Goal: Task Accomplishment & Management: Manage account settings

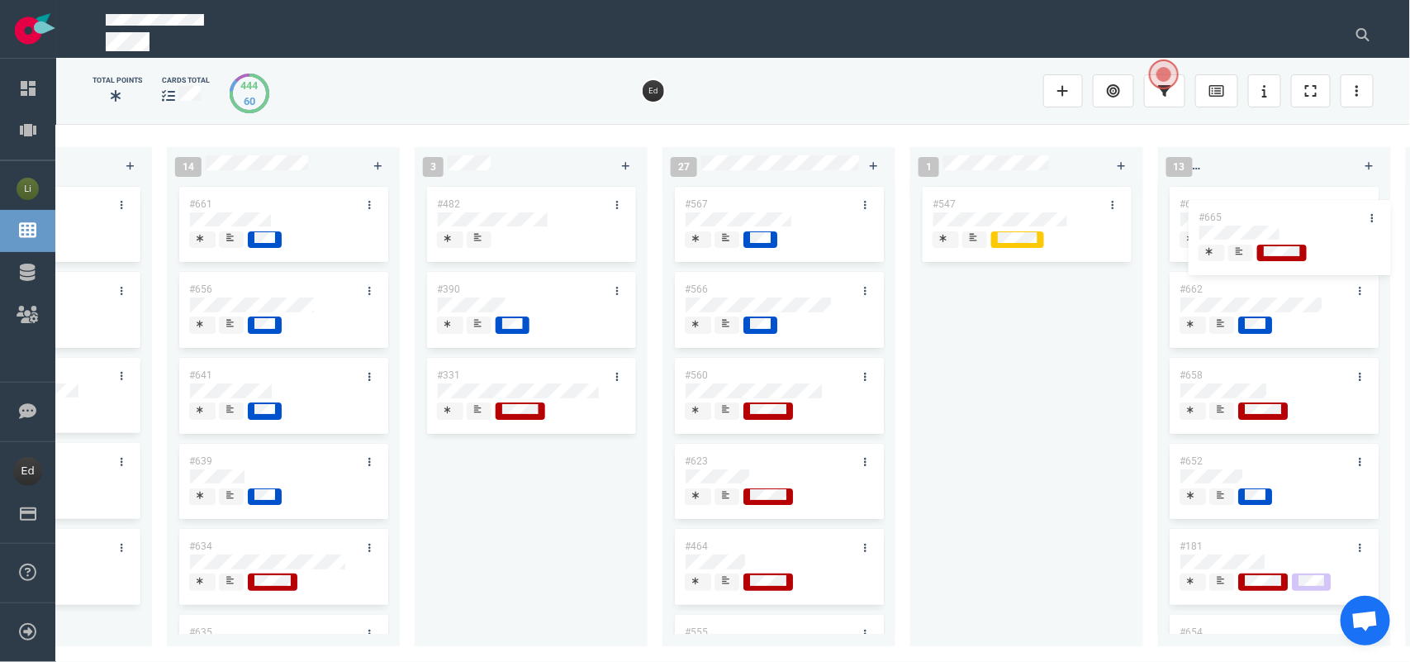
scroll to position [0, 527]
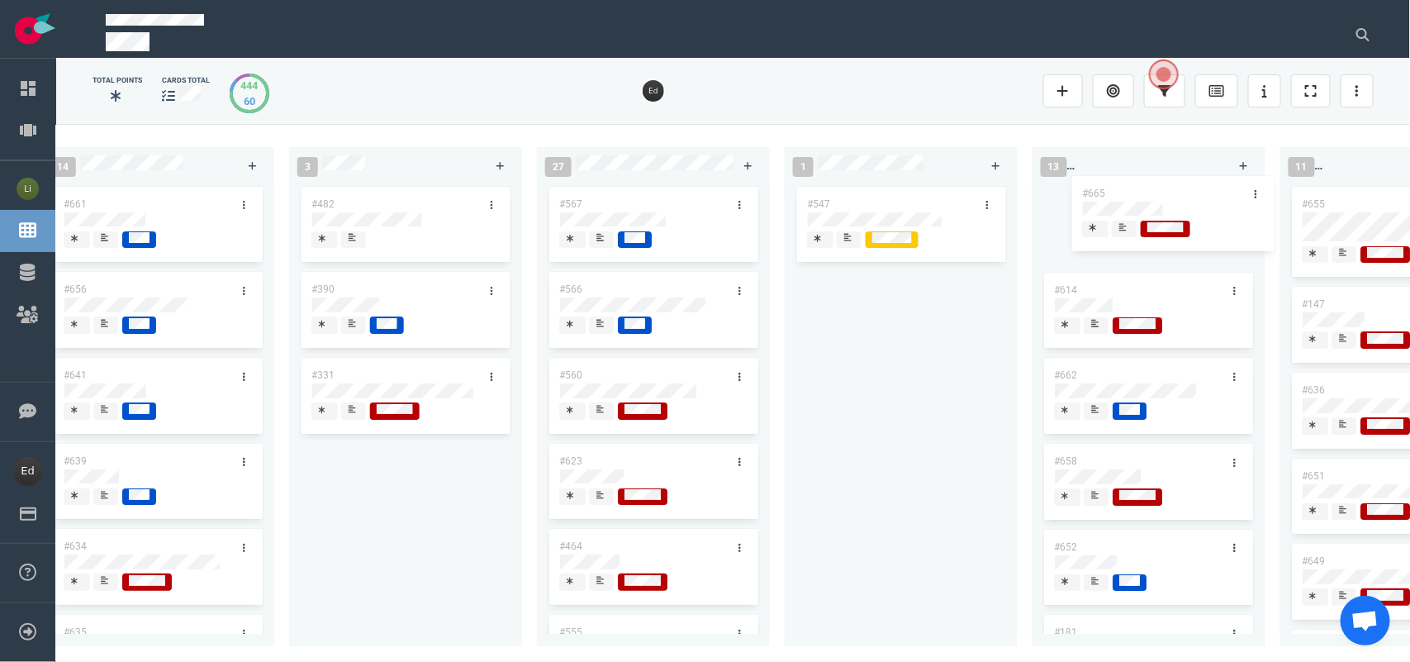
drag, startPoint x: 392, startPoint y: 300, endPoint x: 1132, endPoint y: 192, distance: 747.2
click at [1132, 192] on div "0 6 #667 #666 #665 #610 #663 #653 #665 14 #661 #656 #641 #639 #634 #635 #608 #6…" at bounding box center [733, 392] width 1354 height 537
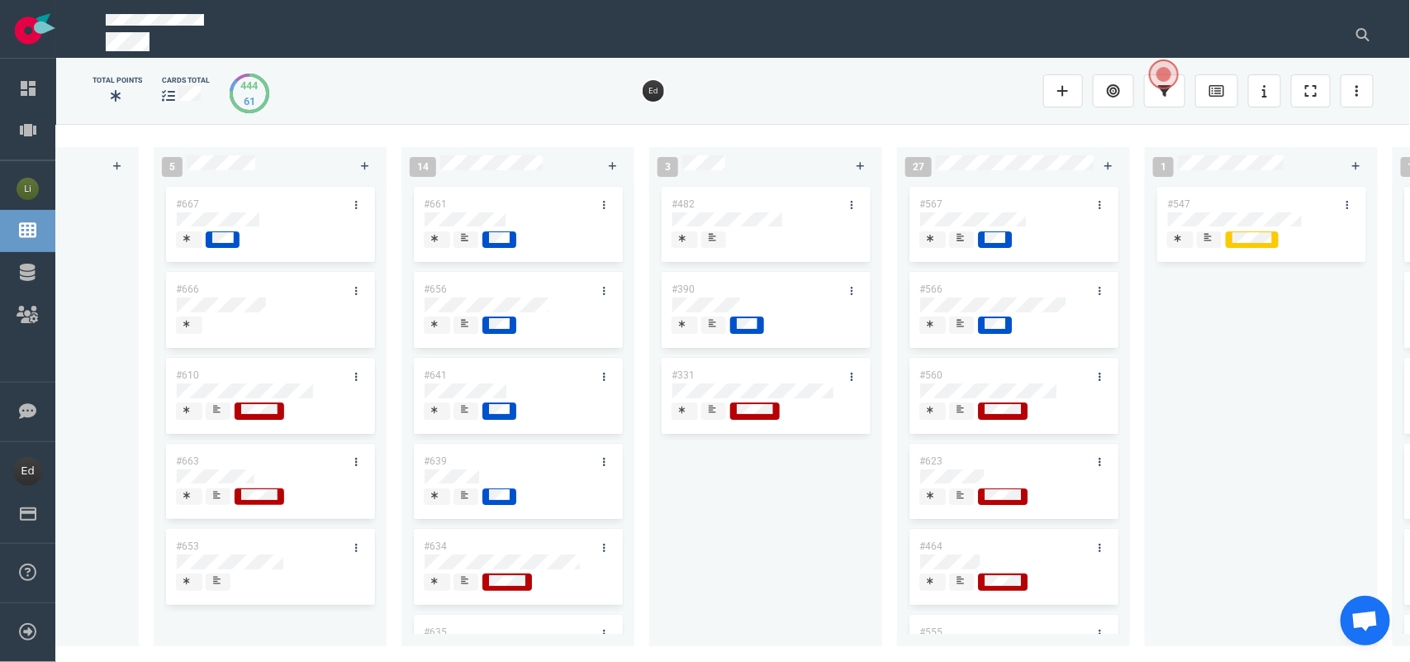
scroll to position [0, 56]
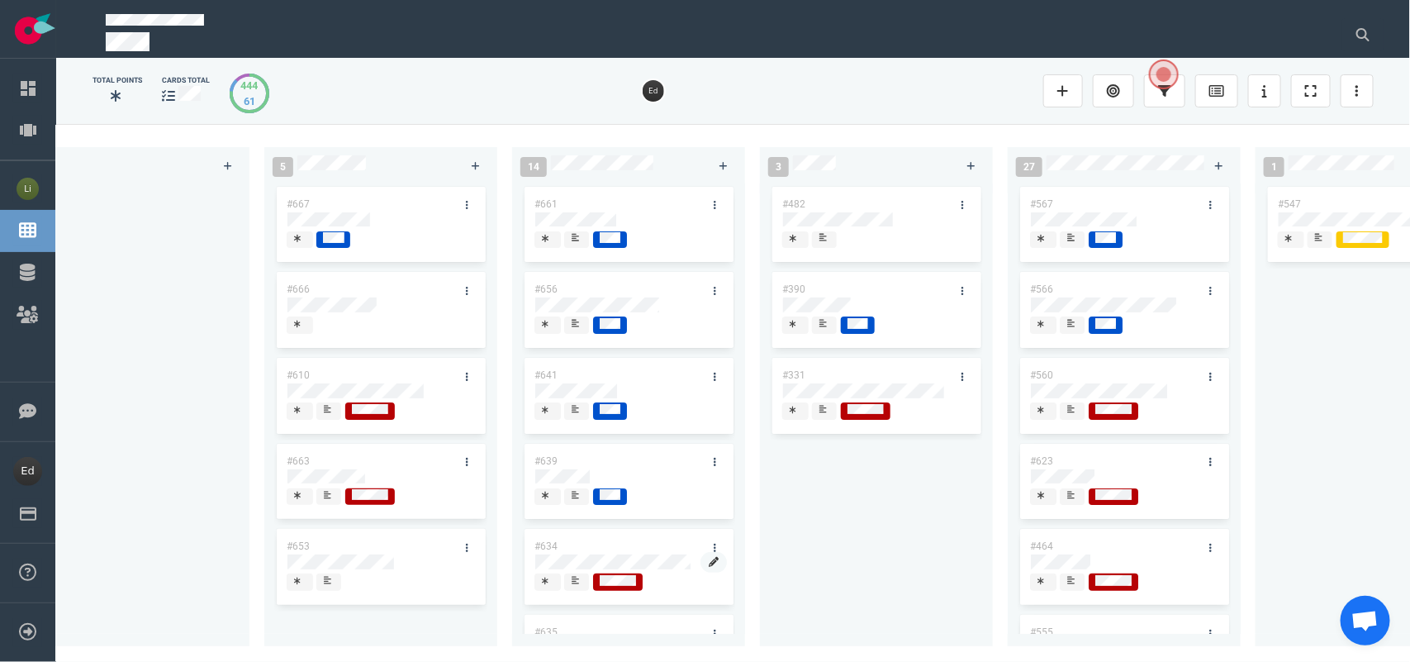
click at [700, 562] on link at bounding box center [713, 562] width 26 height 21
click at [765, 564] on div "#482 #390 #331" at bounding box center [876, 408] width 233 height 450
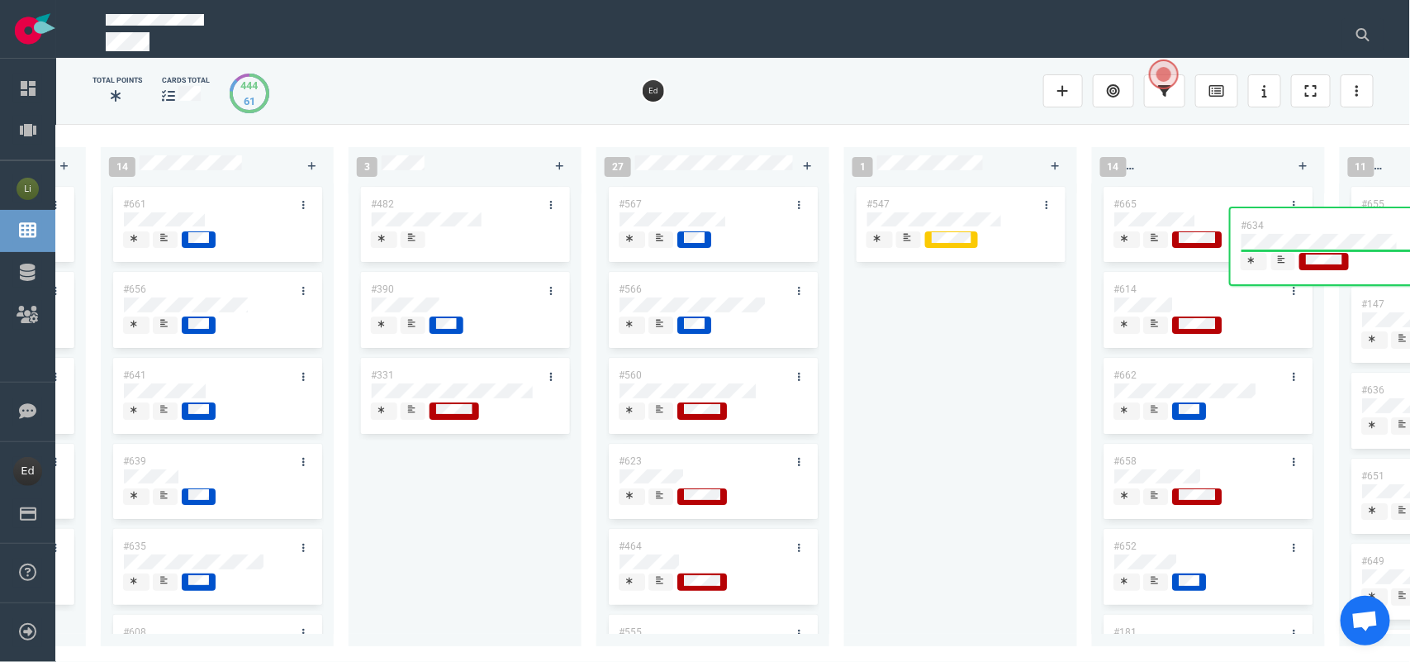
scroll to position [0, 468]
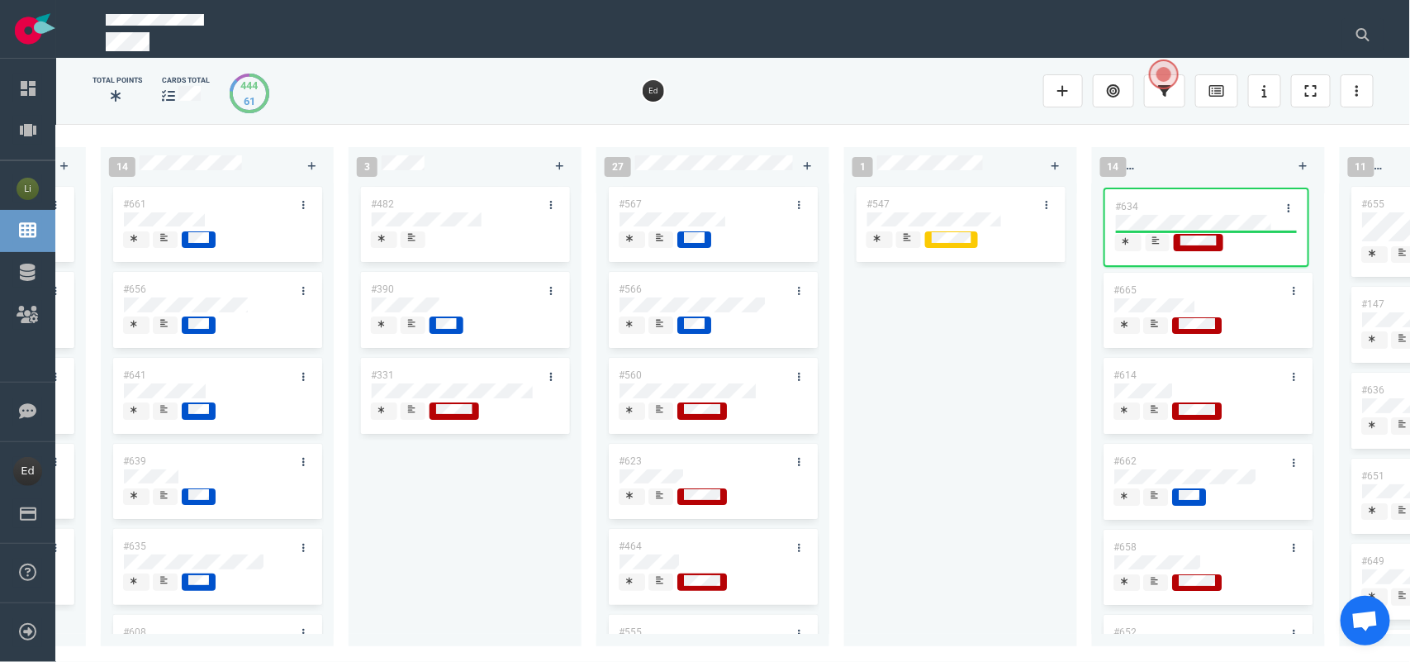
drag, startPoint x: 587, startPoint y: 541, endPoint x: 1169, endPoint y: 200, distance: 674.2
click at [1169, 200] on div "0 5 #667 #666 #610 #663 #653 14 #661 #656 #641 #639 #634 #635 #608 #611 #602 #6…" at bounding box center [733, 392] width 1354 height 537
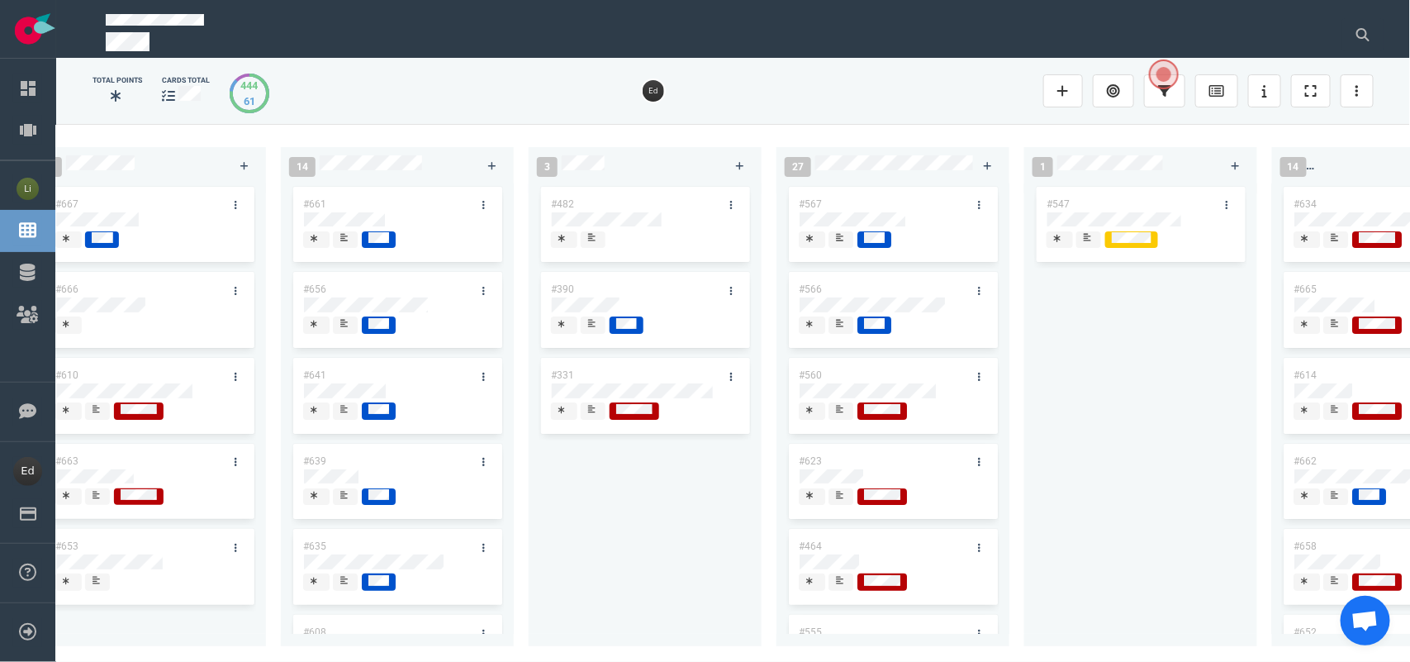
scroll to position [0, 0]
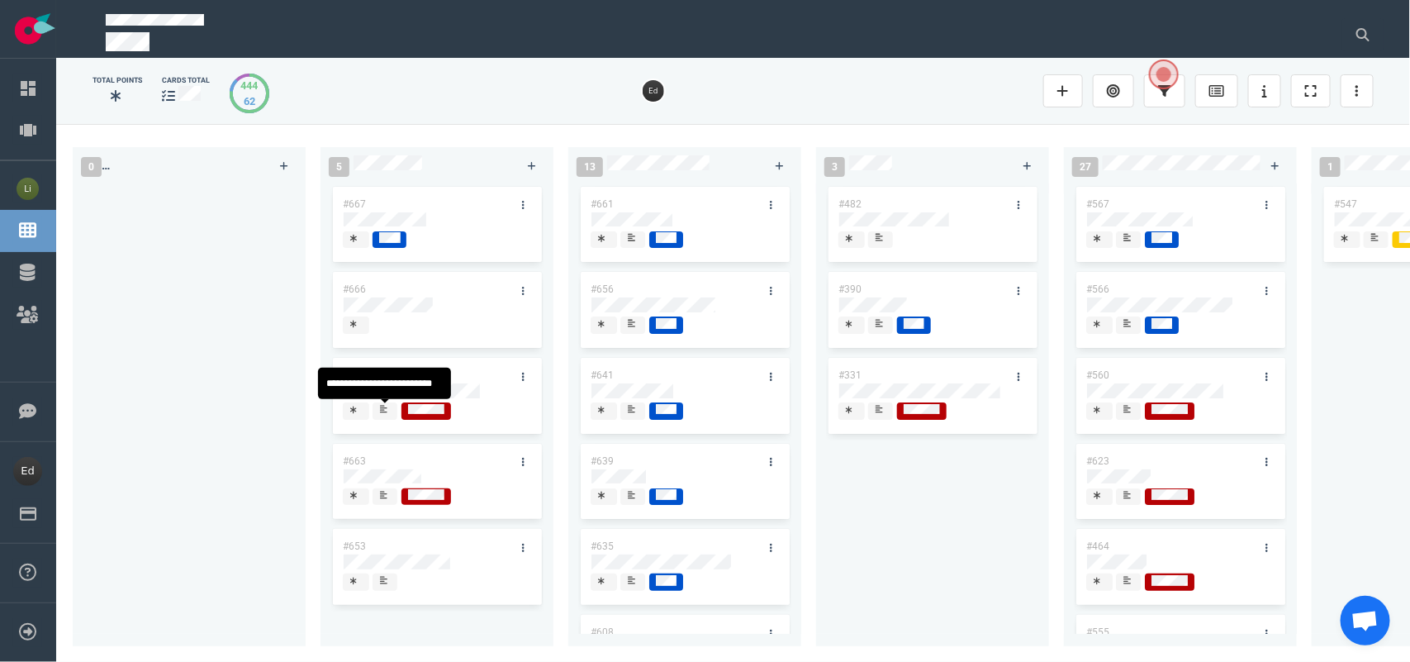
click at [376, 407] on span at bounding box center [385, 410] width 25 height 17
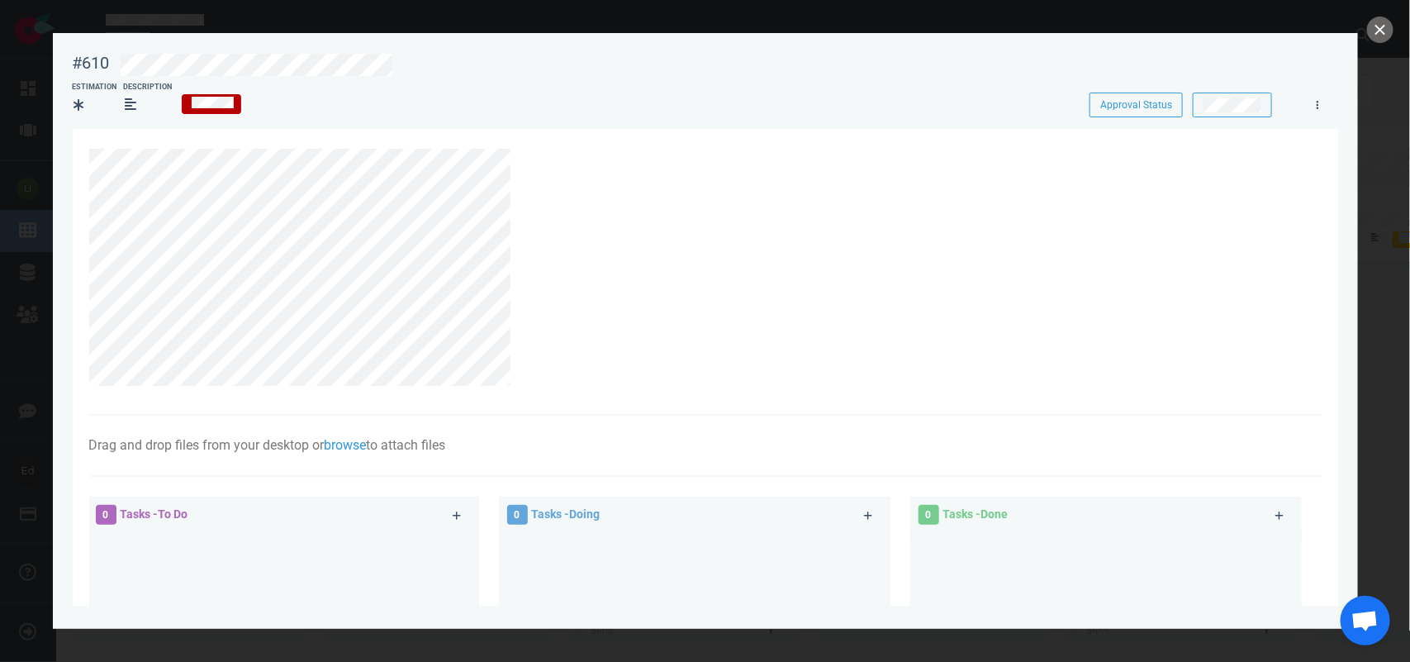
click at [1365, 37] on div at bounding box center [705, 331] width 1410 height 662
click at [1376, 35] on button "close" at bounding box center [1380, 30] width 26 height 26
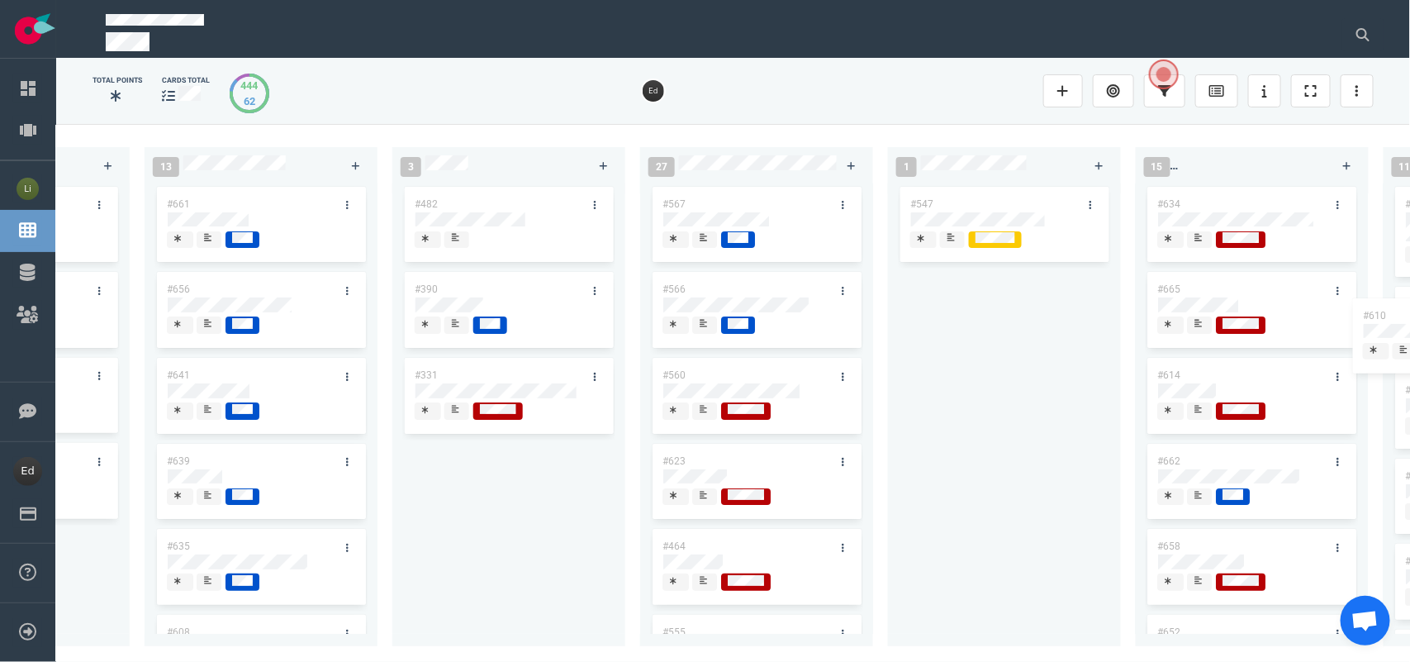
scroll to position [0, 649]
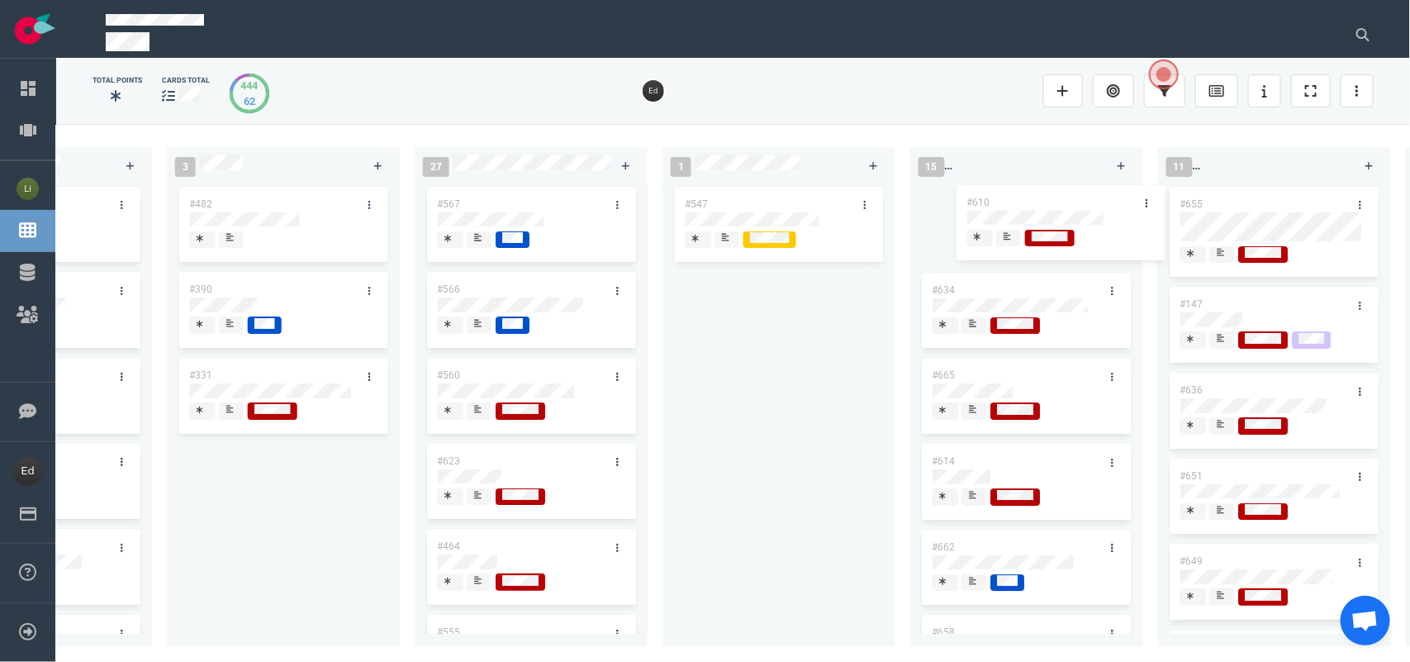
drag, startPoint x: 377, startPoint y: 363, endPoint x: 993, endPoint y: 195, distance: 638.8
click at [993, 195] on div "0 5 #667 #666 #610 #663 #653 #610 13 #661 #656 #641 #639 #635 #608 #611 #602 3 …" at bounding box center [733, 392] width 1354 height 537
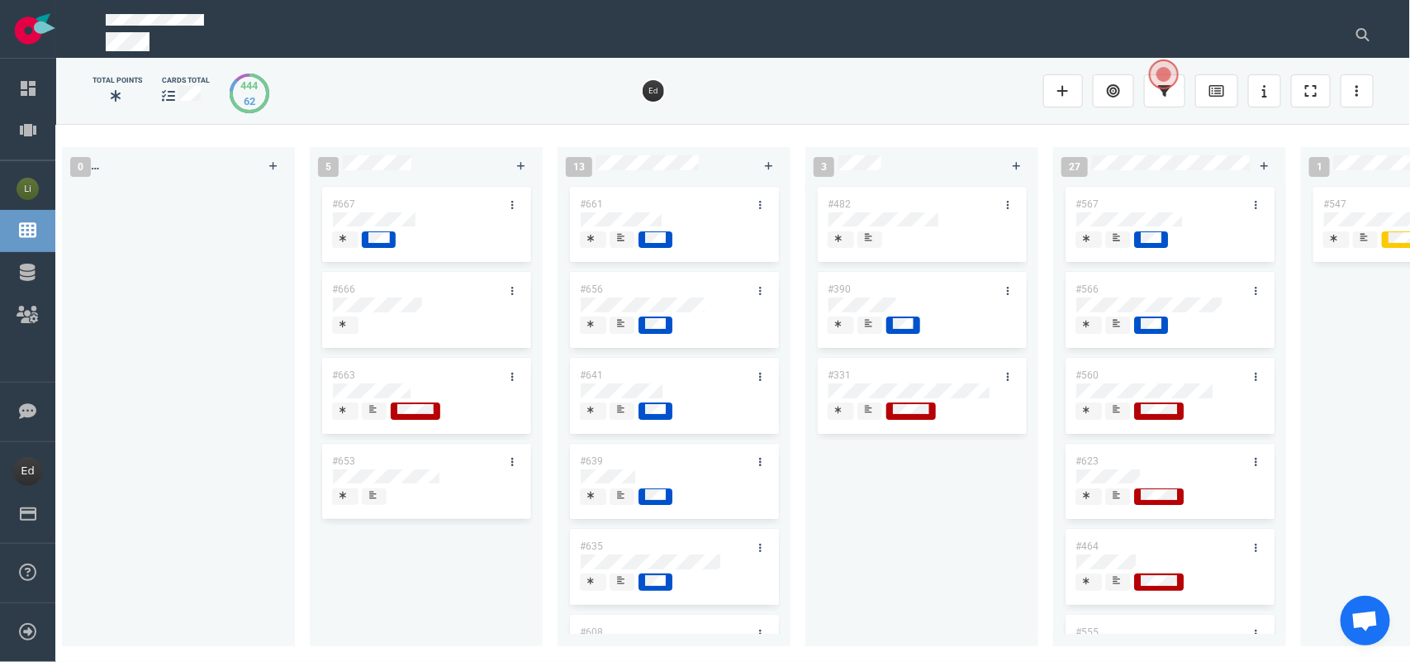
scroll to position [0, 0]
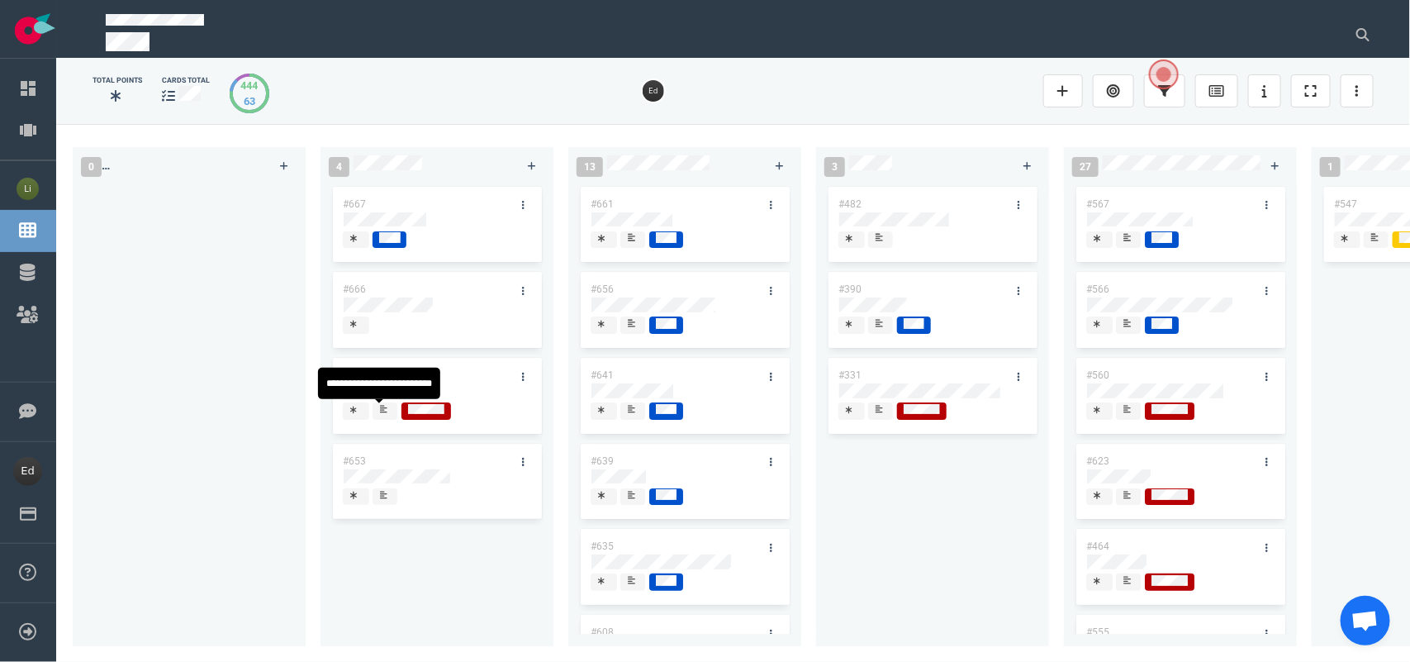
click at [385, 409] on icon at bounding box center [383, 408] width 7 height 7
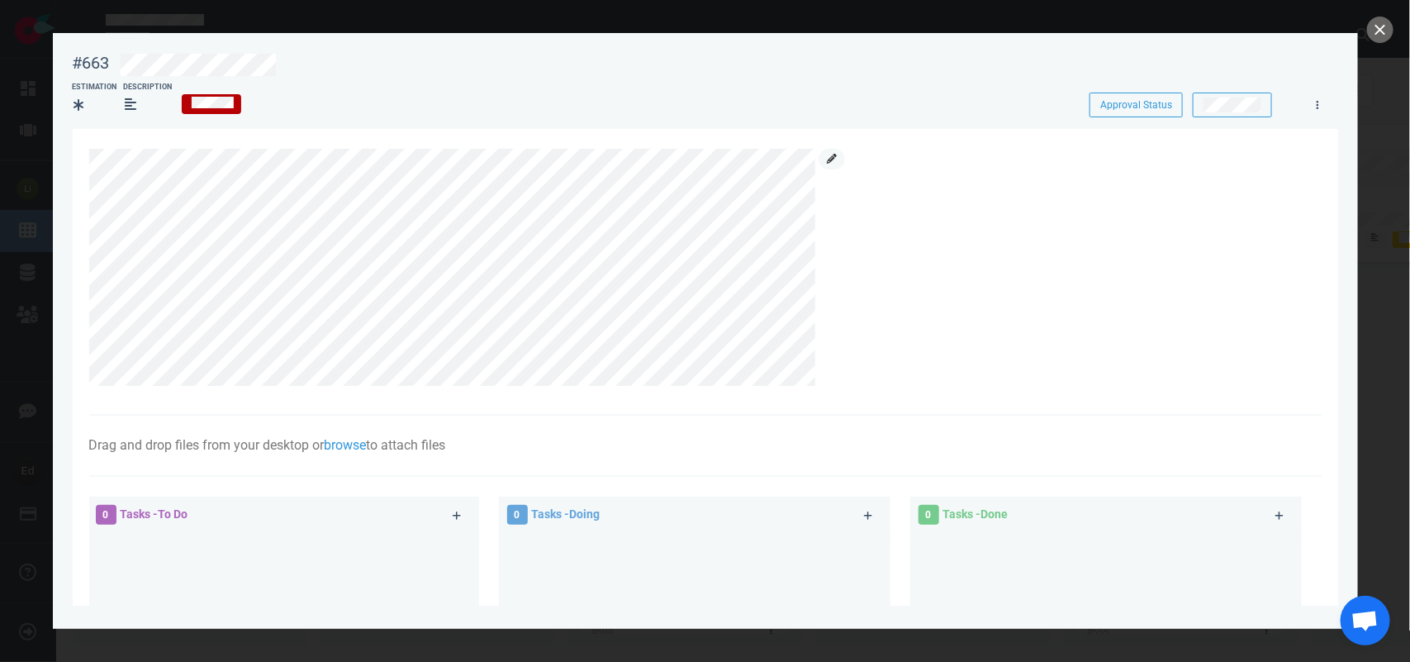
click at [820, 166] on link at bounding box center [832, 159] width 26 height 21
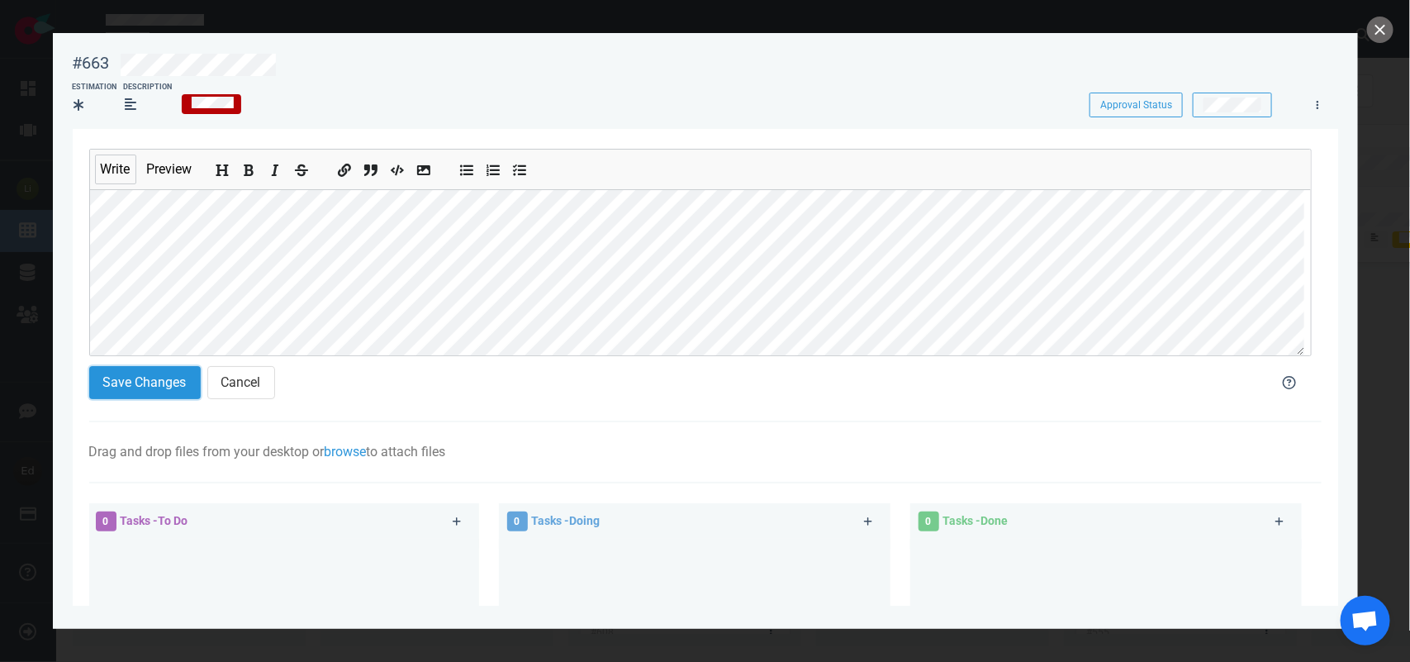
click at [114, 390] on button "Save Changes" at bounding box center [145, 382] width 112 height 33
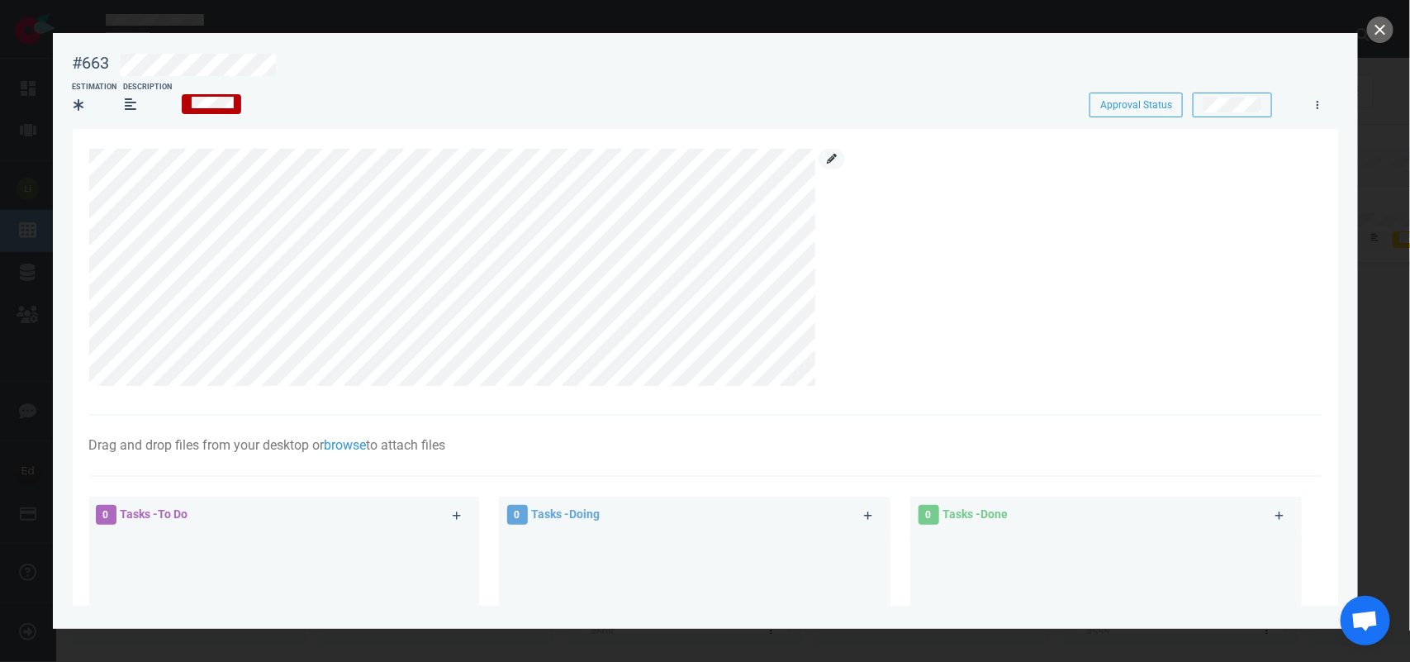
click at [830, 159] on icon at bounding box center [832, 159] width 10 height 10
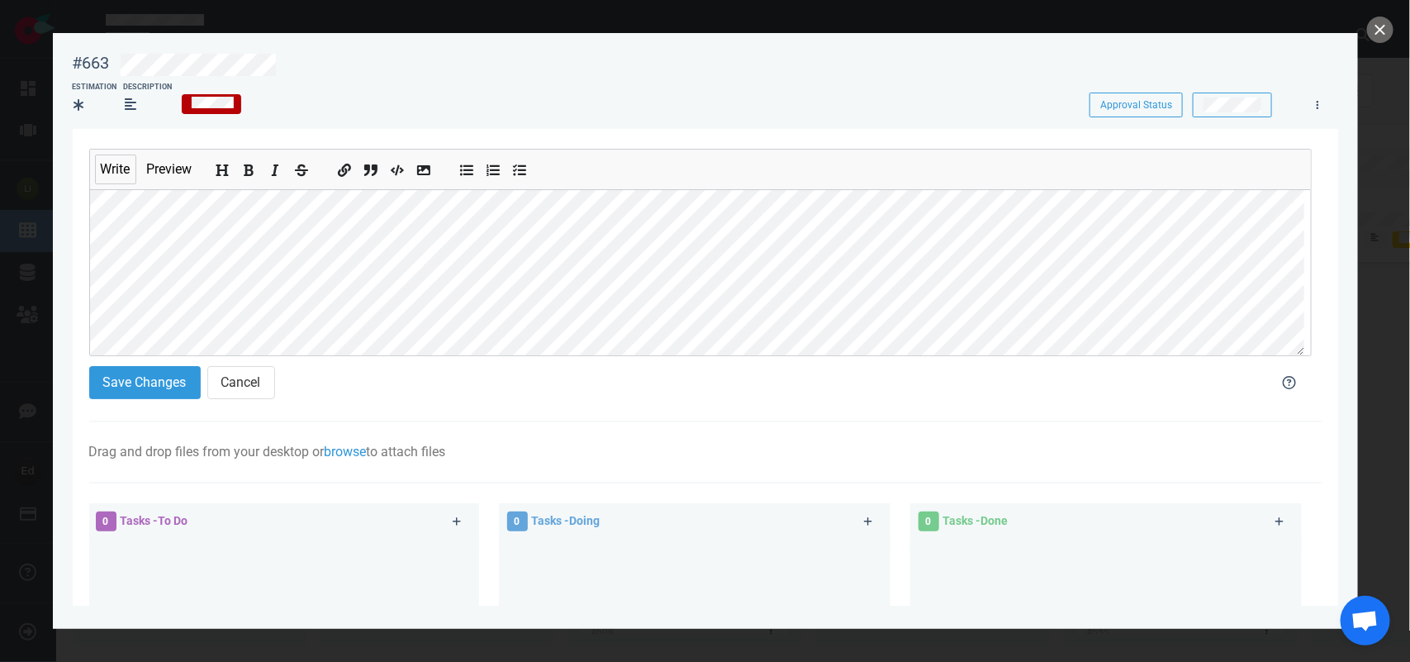
scroll to position [168, 0]
click at [162, 373] on button "Save Changes" at bounding box center [145, 382] width 112 height 33
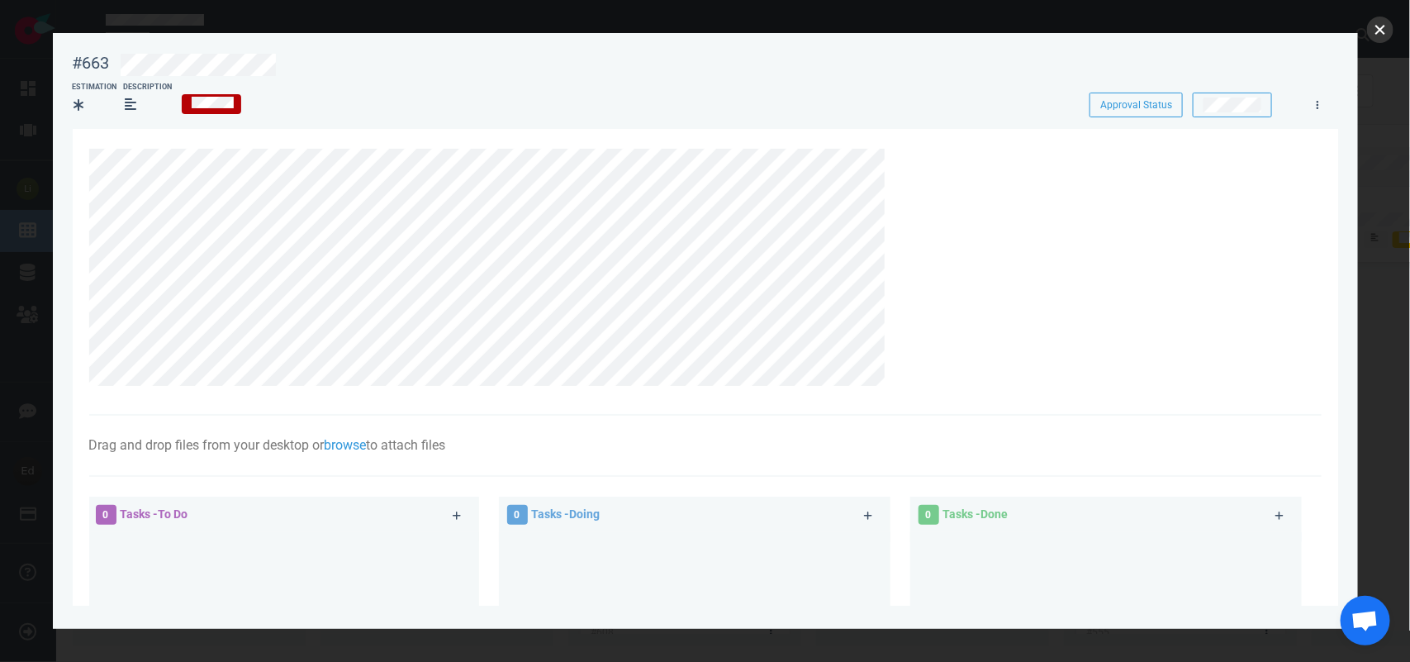
click at [1377, 26] on button "close" at bounding box center [1380, 30] width 26 height 26
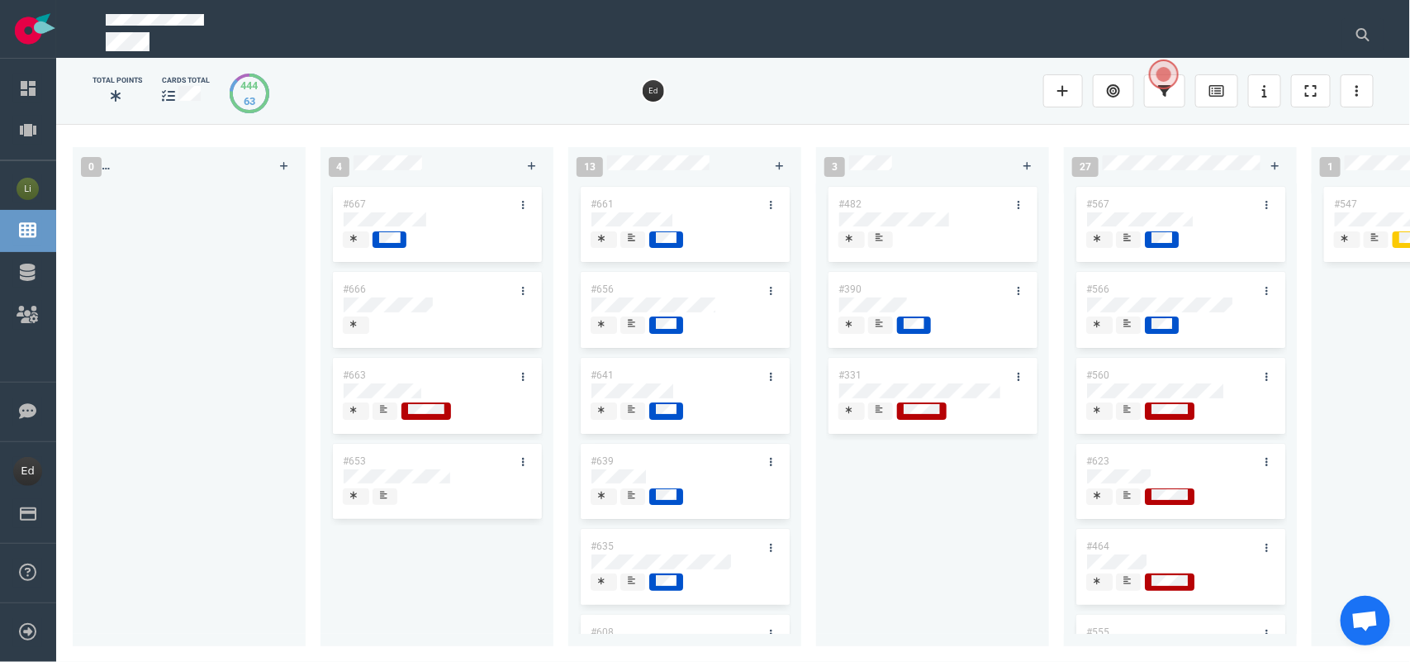
click at [394, 411] on span at bounding box center [385, 410] width 25 height 17
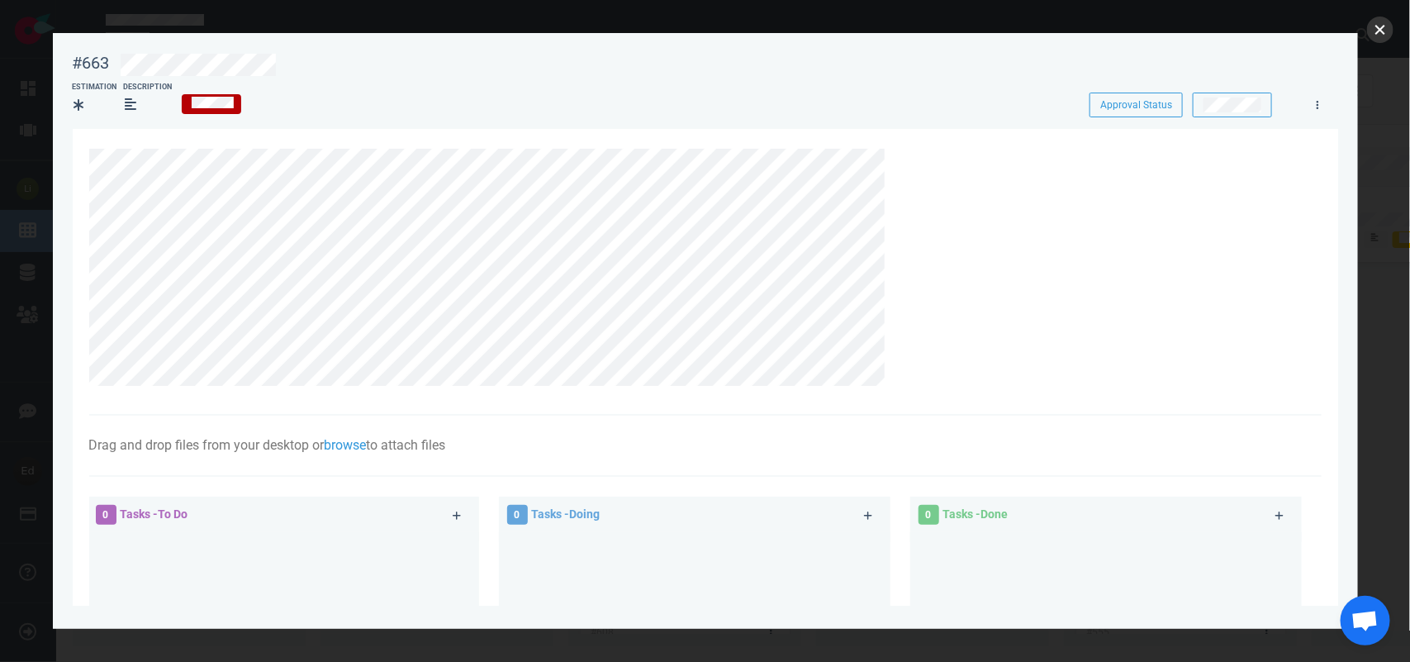
click at [1385, 38] on button "close" at bounding box center [1380, 30] width 26 height 26
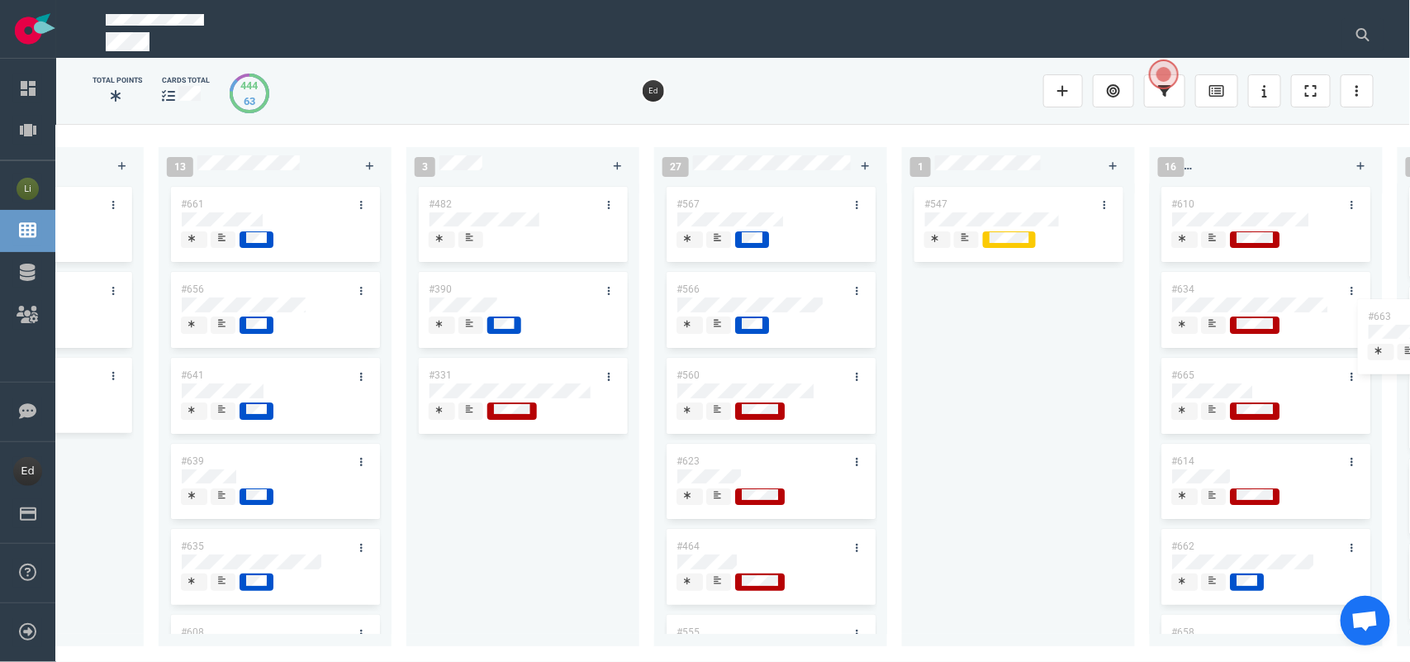
scroll to position [0, 435]
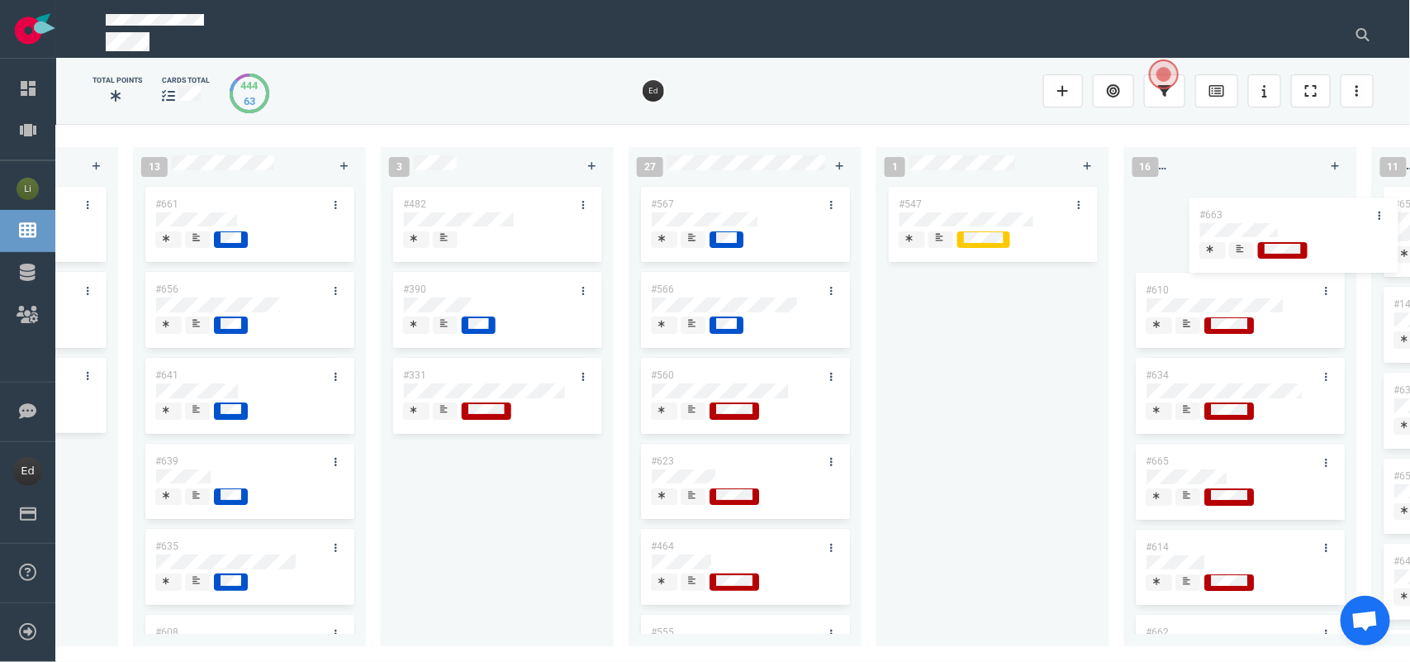
drag, startPoint x: 380, startPoint y: 363, endPoint x: 1206, endPoint y: 202, distance: 841.6
click at [1206, 202] on div "0 4 #667 #666 #663 #653 #663 13 #661 #656 #641 #639 #635 #608 #611 #602 3 #482 …" at bounding box center [733, 392] width 1354 height 537
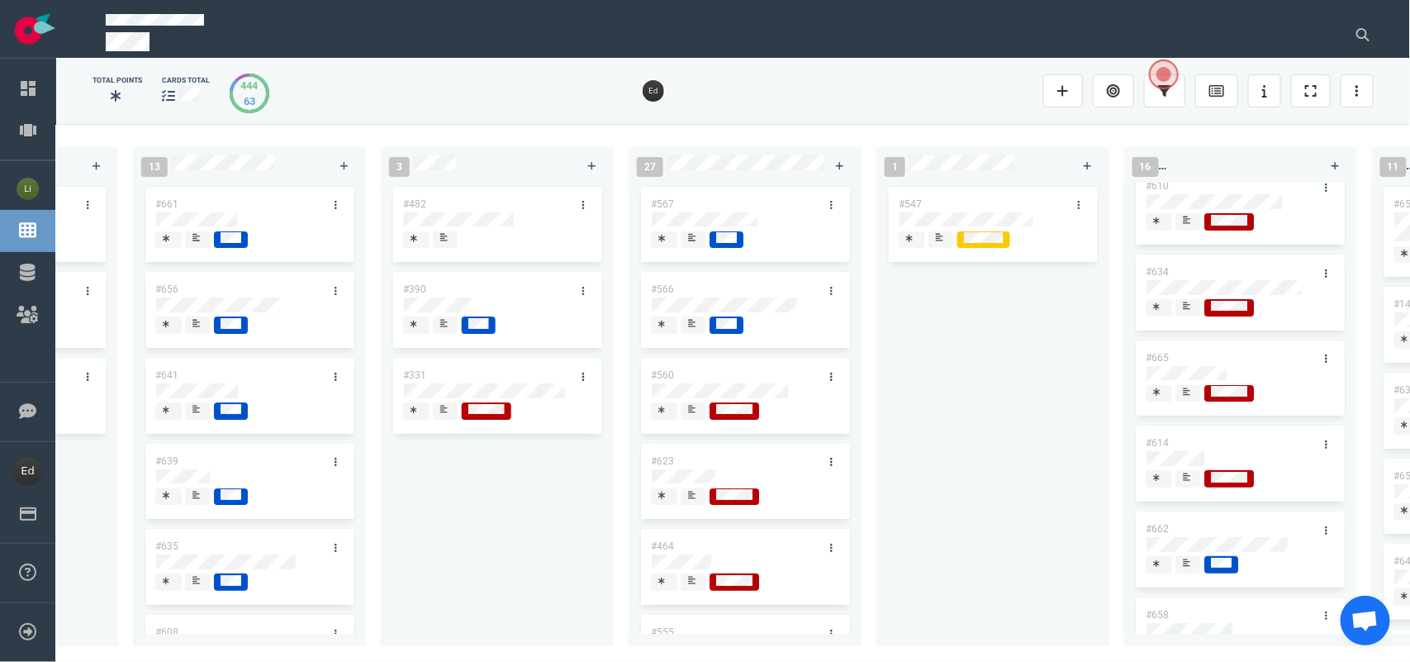
scroll to position [207, 0]
